Goal: Information Seeking & Learning: Learn about a topic

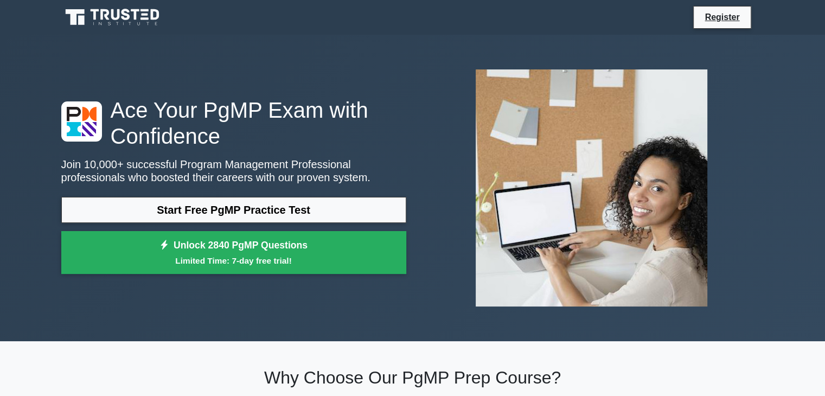
click at [207, 98] on h1 "Ace Your PgMP Exam with Confidence" at bounding box center [233, 123] width 345 height 52
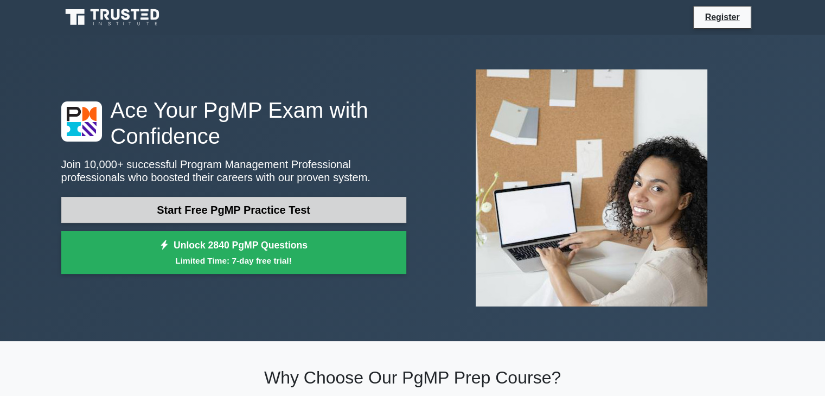
click at [226, 206] on link "Start Free PgMP Practice Test" at bounding box center [233, 210] width 345 height 26
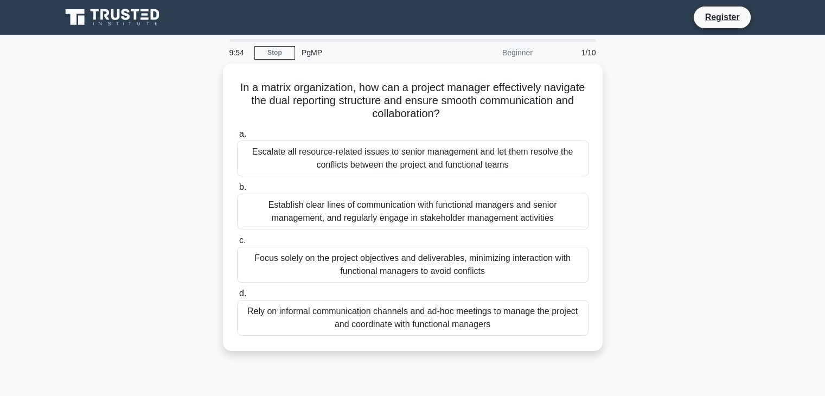
click at [317, 52] on div "PgMP" at bounding box center [369, 53] width 149 height 22
click at [312, 52] on div "PgMP" at bounding box center [369, 53] width 149 height 22
click at [356, 57] on div "PgMP" at bounding box center [369, 53] width 149 height 22
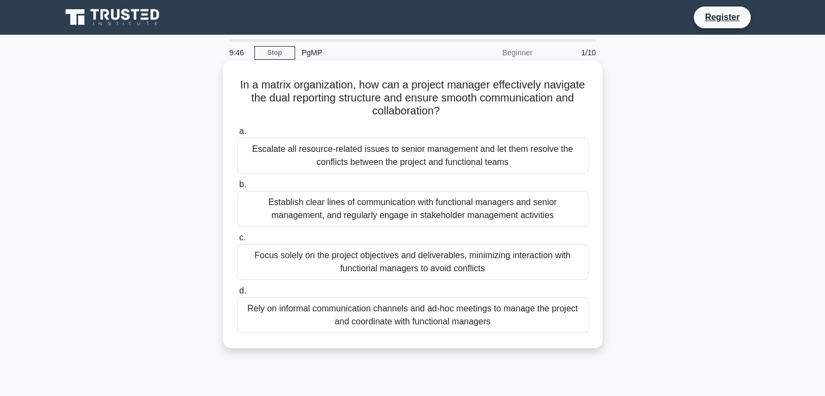
click at [316, 143] on div "Escalate all resource-related issues to senior management and let them resolve …" at bounding box center [412, 156] width 351 height 36
click at [237, 135] on input "a. Escalate all resource-related issues to senior management and let them resol…" at bounding box center [237, 131] width 0 height 7
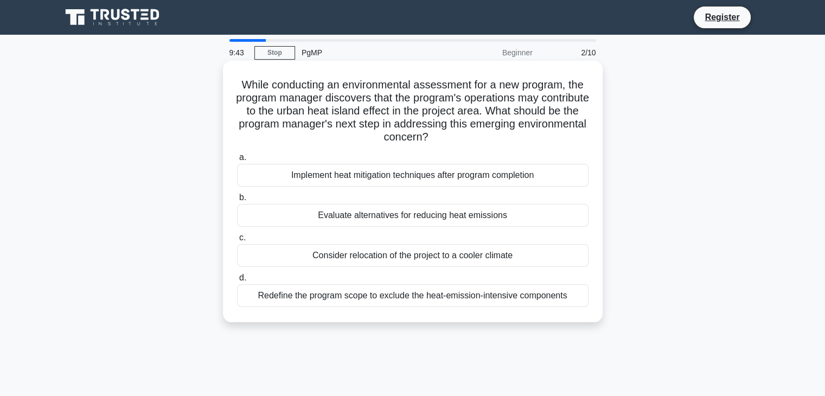
click at [316, 213] on div "Evaluate alternatives for reducing heat emissions" at bounding box center [412, 215] width 351 height 23
click at [237, 201] on input "b. Evaluate alternatives for reducing heat emissions" at bounding box center [237, 197] width 0 height 7
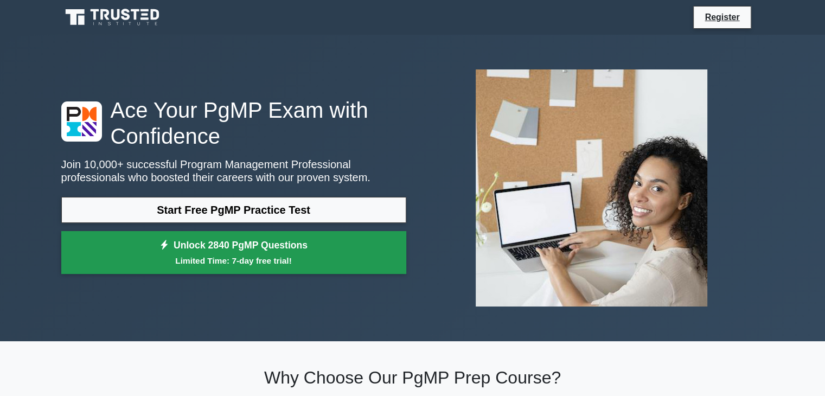
click at [265, 256] on small "Limited Time: 7-day free trial!" at bounding box center [234, 260] width 318 height 12
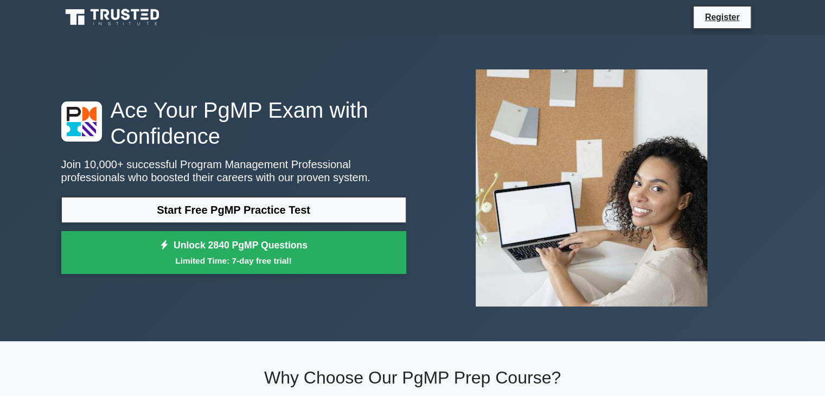
click at [104, 16] on icon at bounding box center [104, 14] width 9 height 11
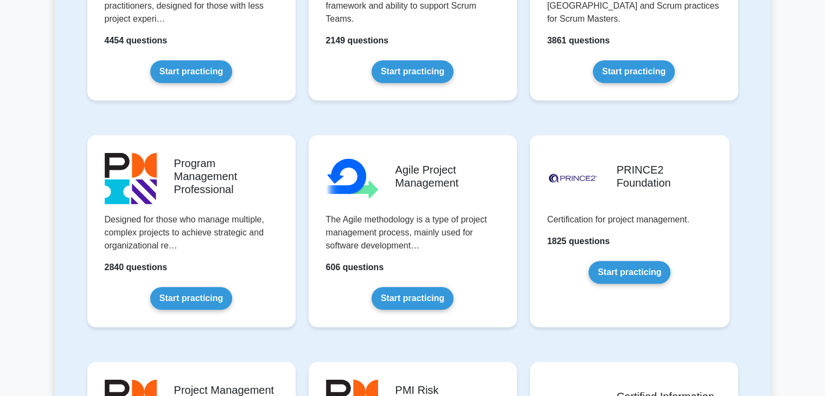
scroll to position [597, 0]
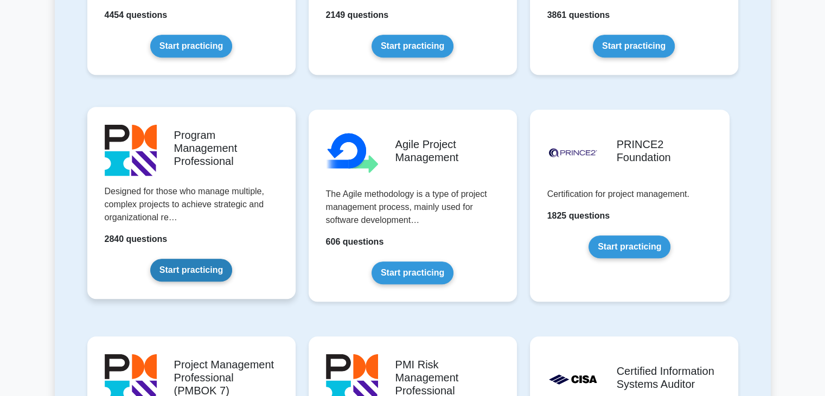
click at [221, 259] on link "Start practicing" at bounding box center [191, 270] width 82 height 23
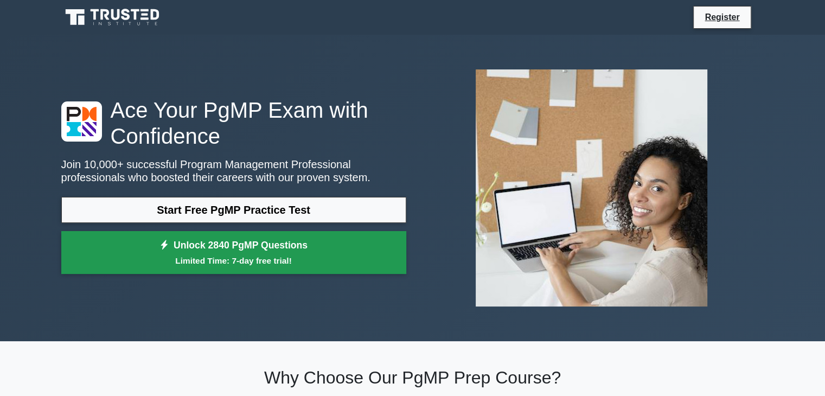
click at [216, 258] on small "Limited Time: 7-day free trial!" at bounding box center [234, 260] width 318 height 12
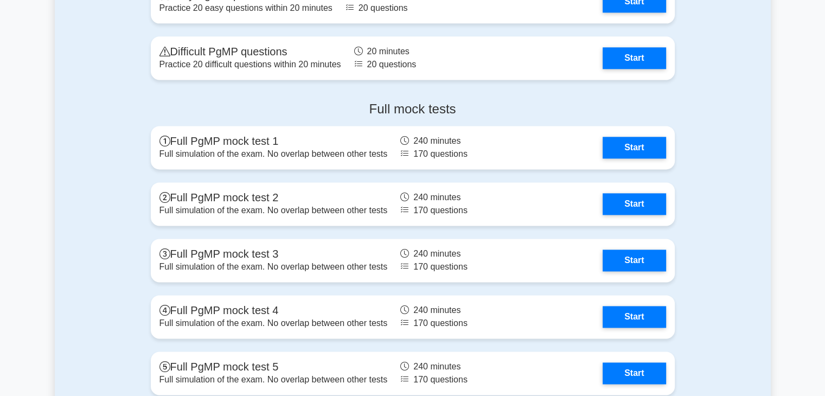
scroll to position [1518, 0]
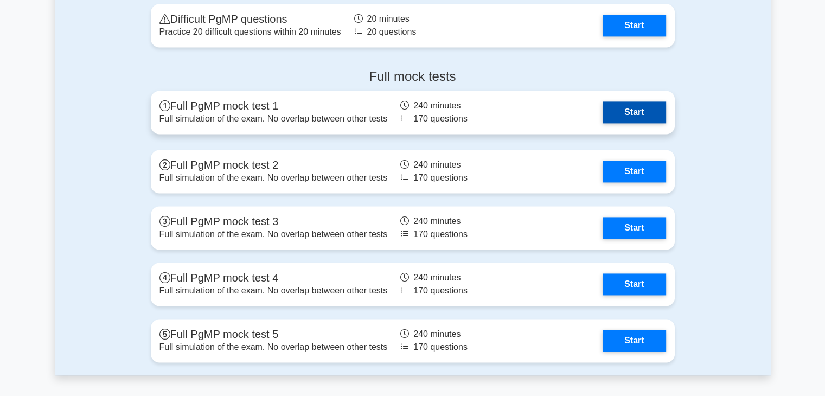
click at [621, 114] on link "Start" at bounding box center [633, 112] width 63 height 22
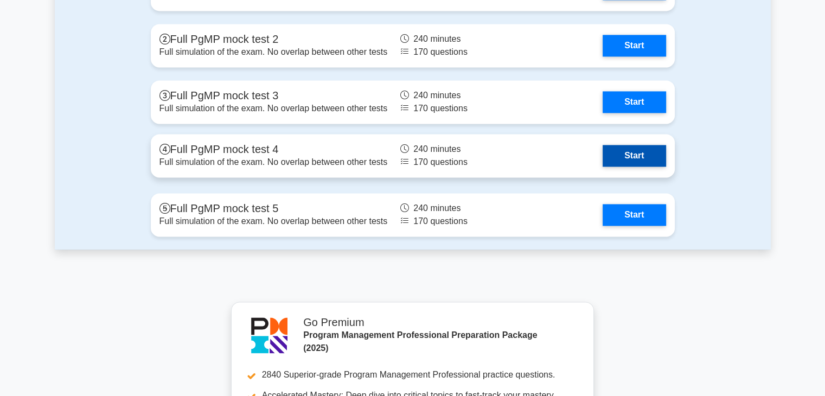
scroll to position [1627, 0]
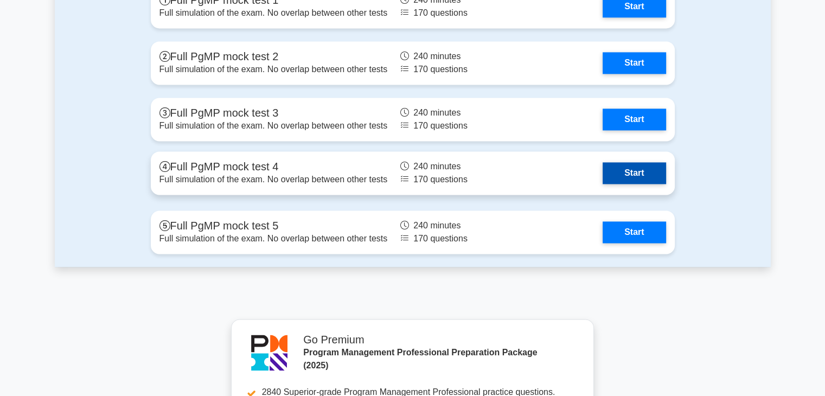
click at [621, 179] on link "Start" at bounding box center [633, 173] width 63 height 22
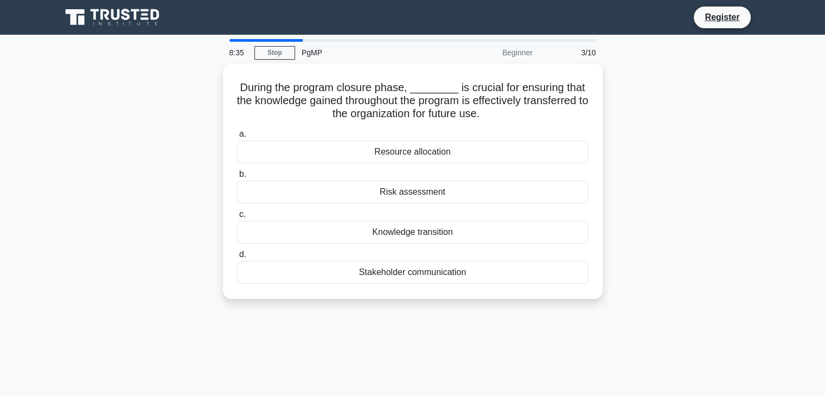
click at [303, 56] on div "PgMP" at bounding box center [369, 53] width 149 height 22
